Goal: Check status

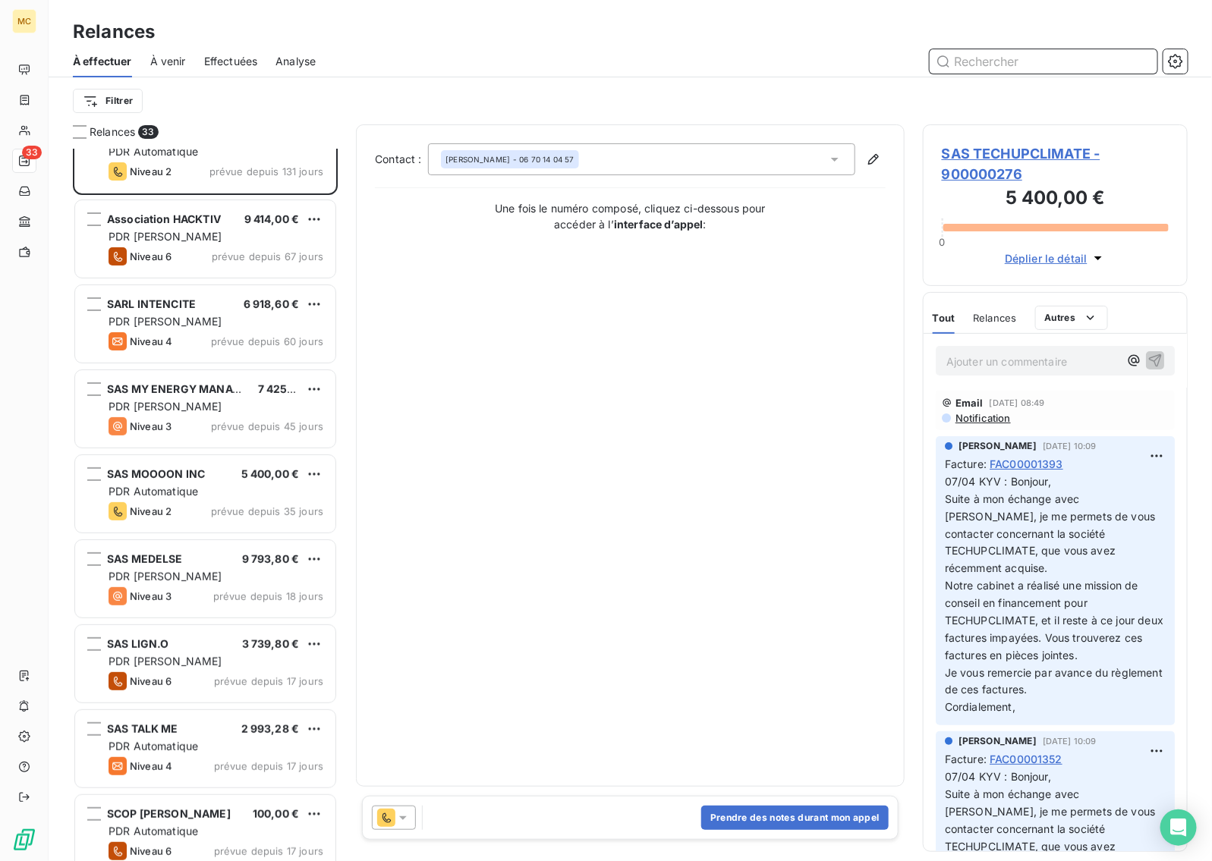
scroll to position [1, 0]
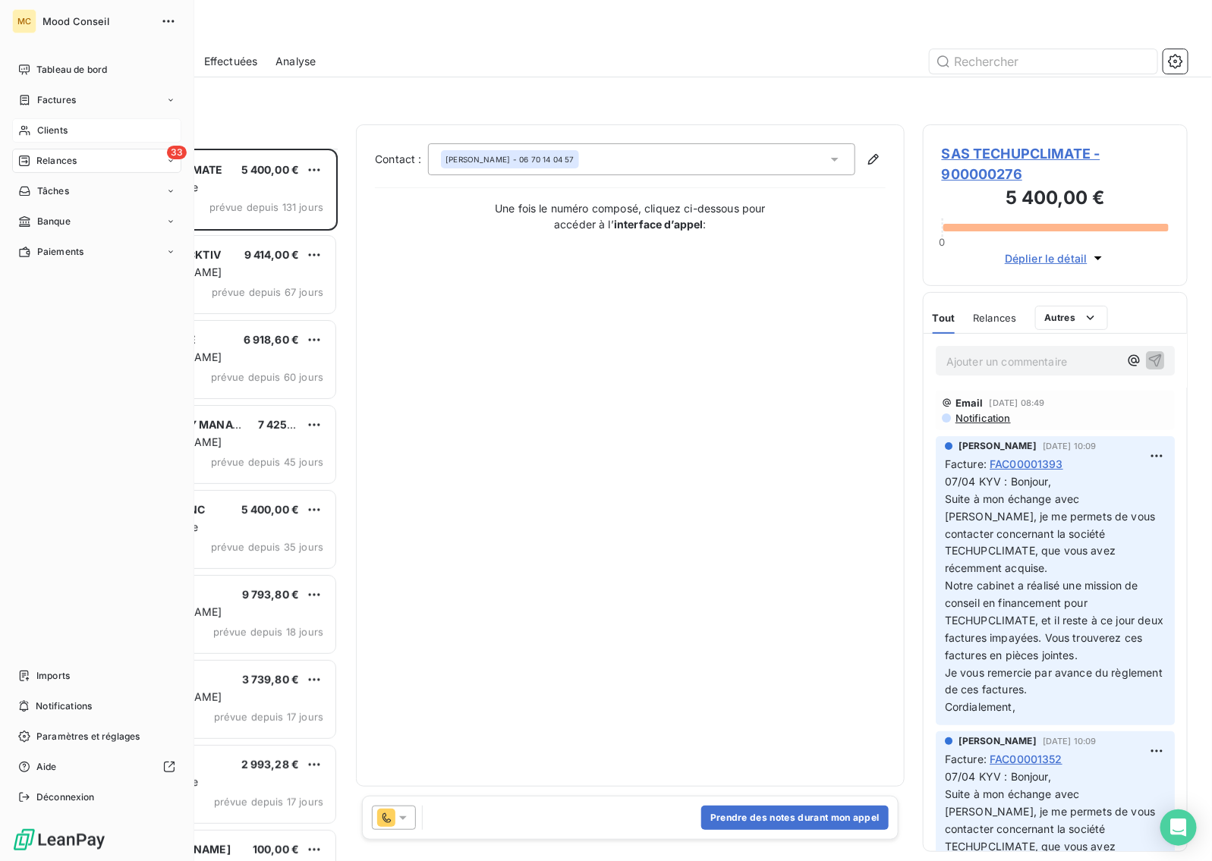
click at [57, 129] on span "Clients" at bounding box center [52, 131] width 30 height 14
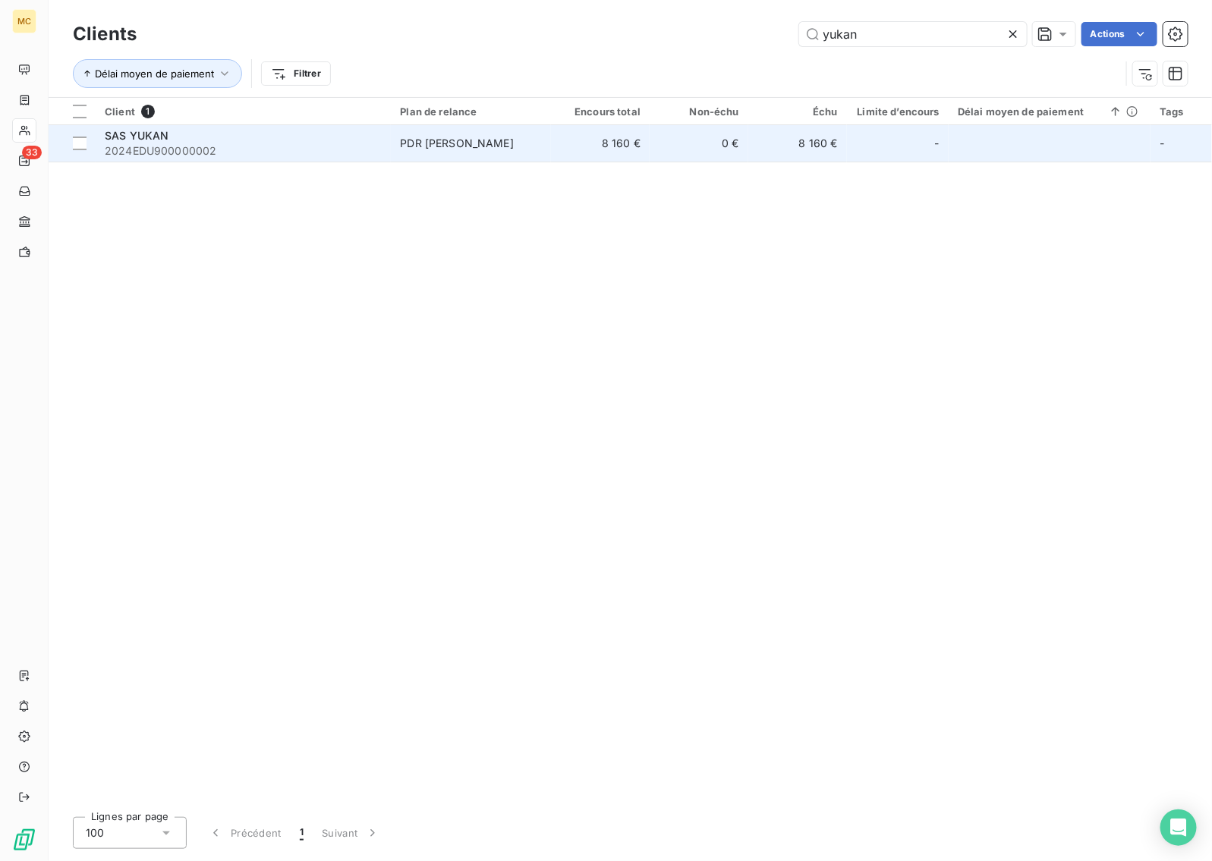
type input "yukan"
click at [563, 141] on td "8 160 €" at bounding box center [600, 143] width 99 height 36
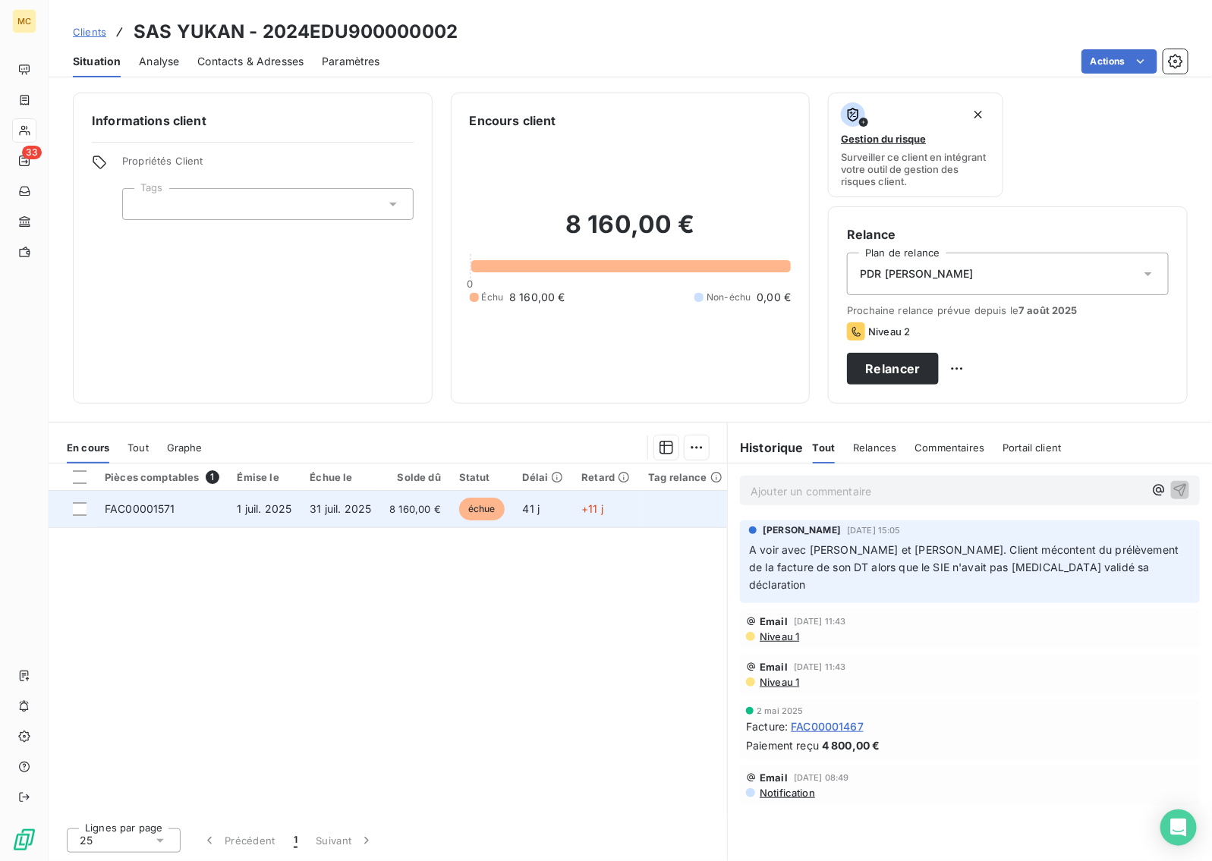
click at [445, 513] on td "8 160,00 €" at bounding box center [415, 509] width 70 height 36
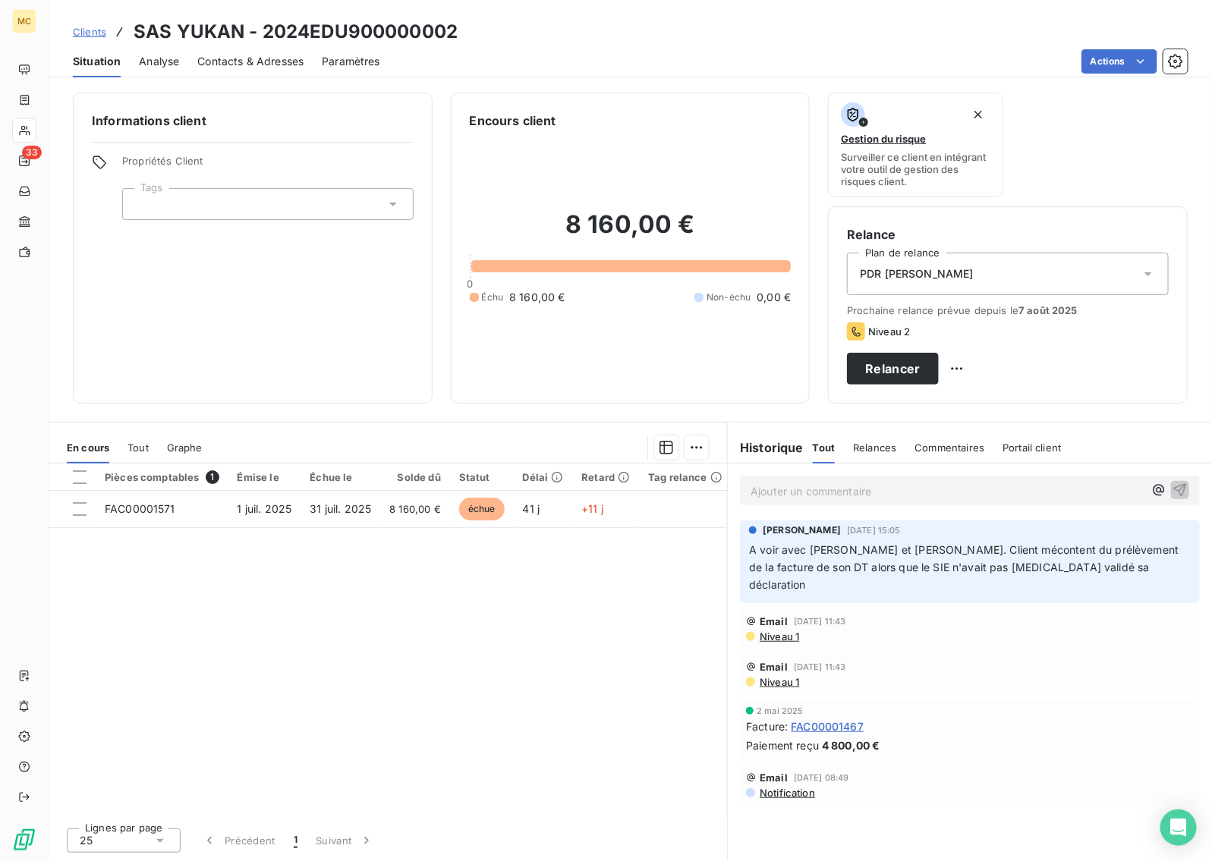
click at [1049, 133] on div "Gestion du risque Surveiller ce client en intégrant votre outil de gestion des …" at bounding box center [1008, 145] width 360 height 105
